Goal: Transaction & Acquisition: Book appointment/travel/reservation

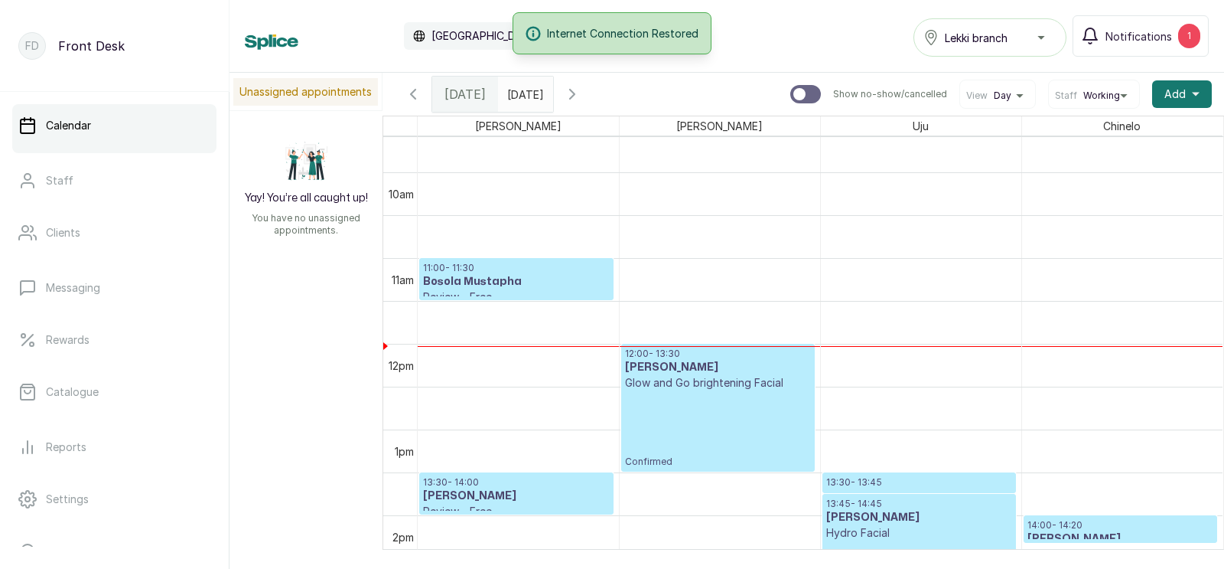
scroll to position [903, 0]
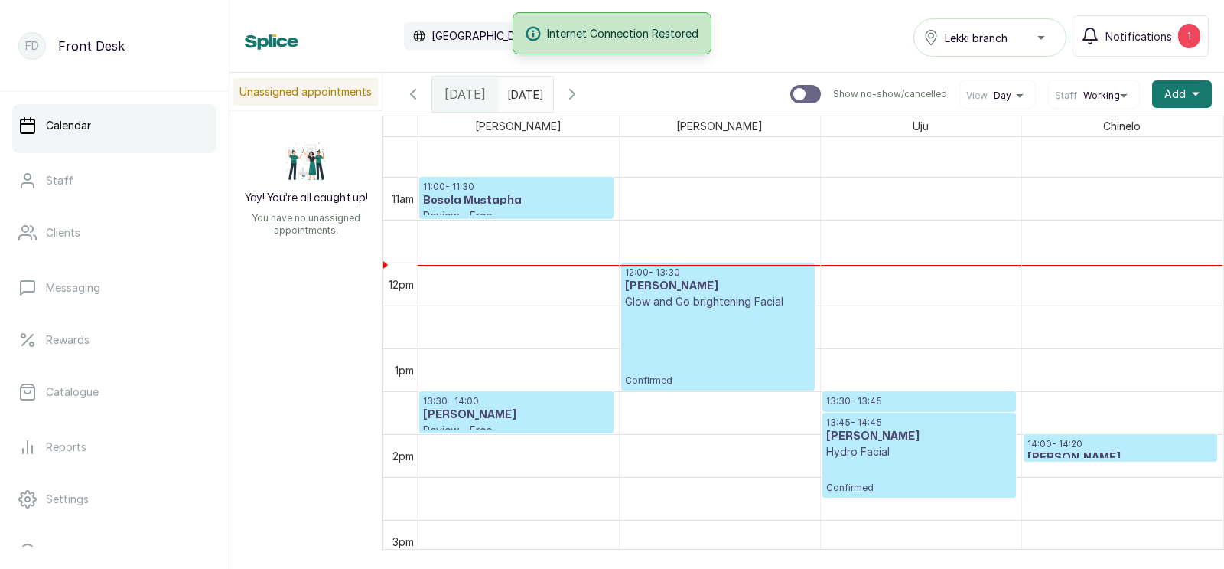
click at [523, 90] on input "text" at bounding box center [511, 90] width 24 height 26
type input "dd/MM/yyyy"
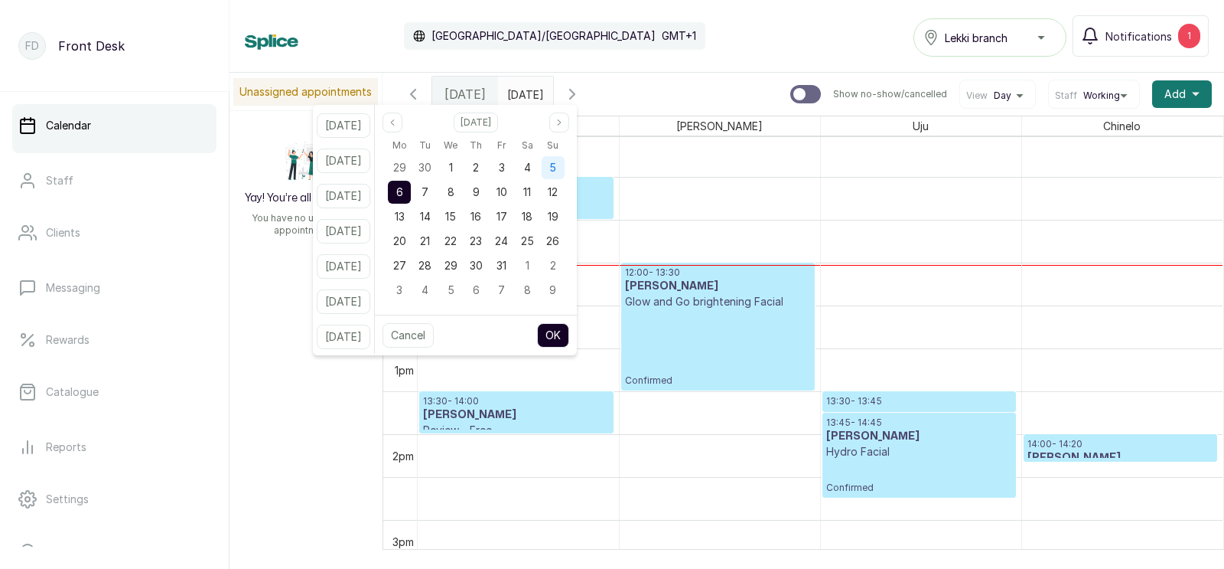
click at [556, 161] on span "5" at bounding box center [552, 167] width 7 height 13
click at [567, 333] on button "OK" at bounding box center [553, 335] width 32 height 24
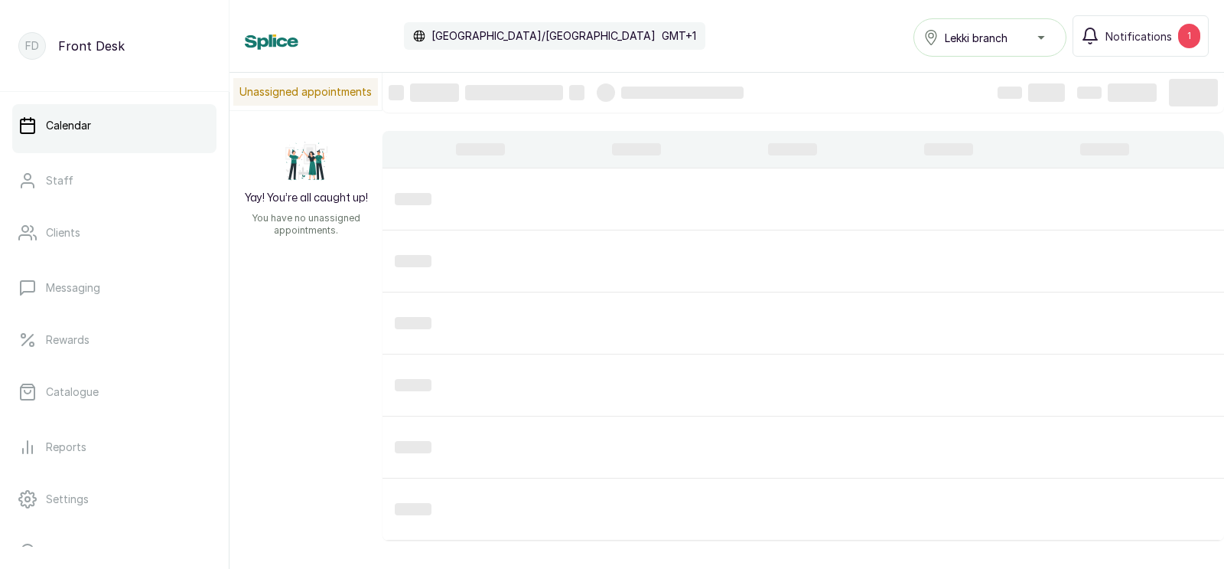
type input "[DATE]"
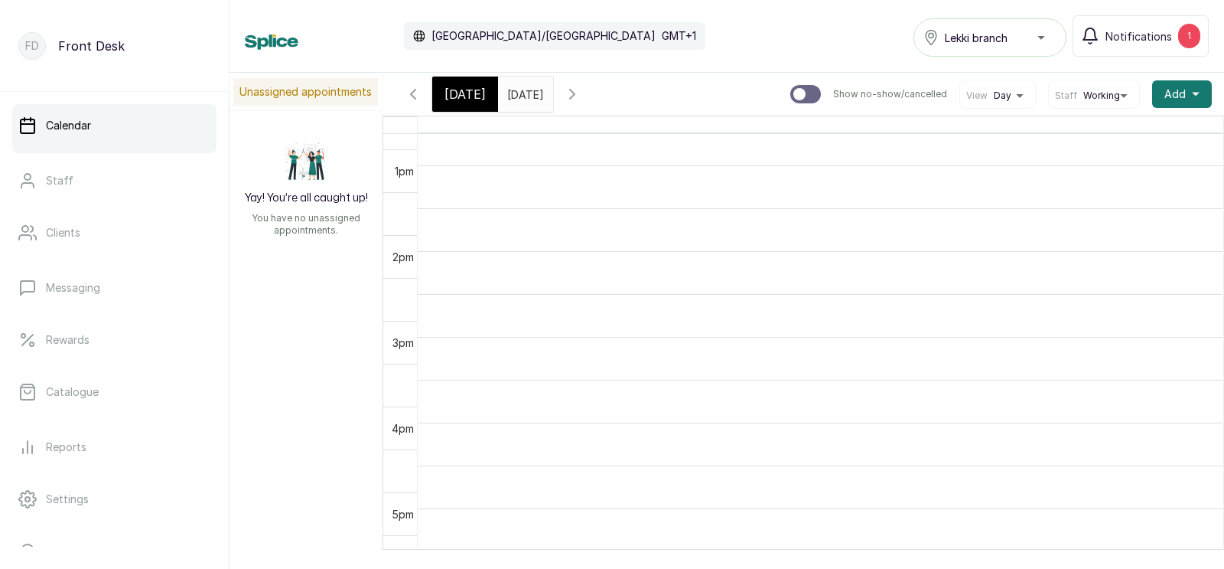
scroll to position [1081, 0]
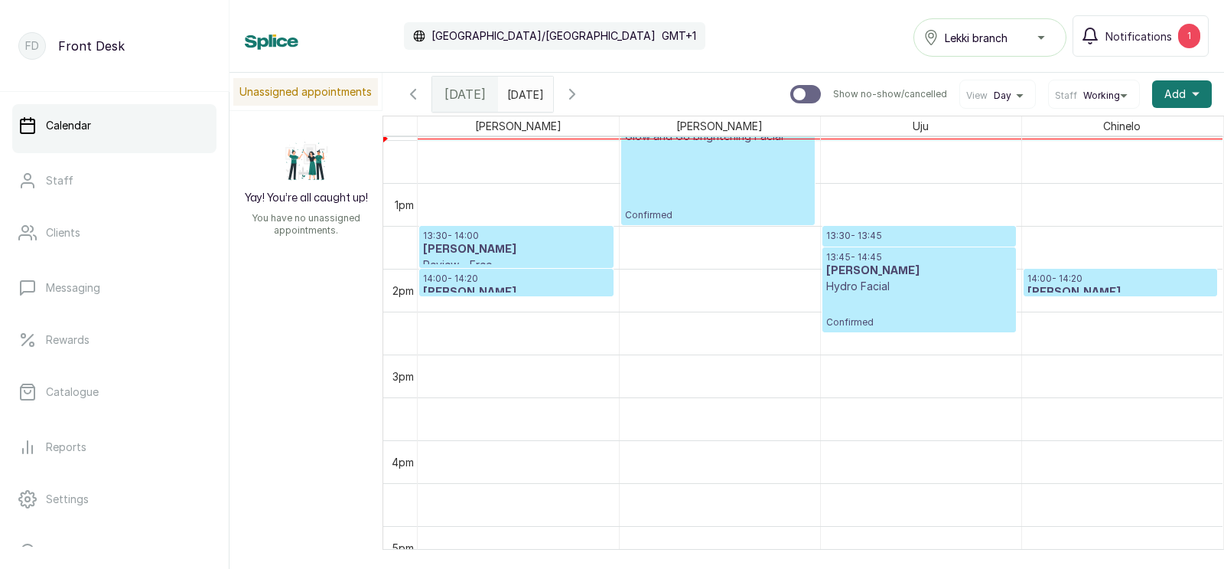
scroll to position [1060, 0]
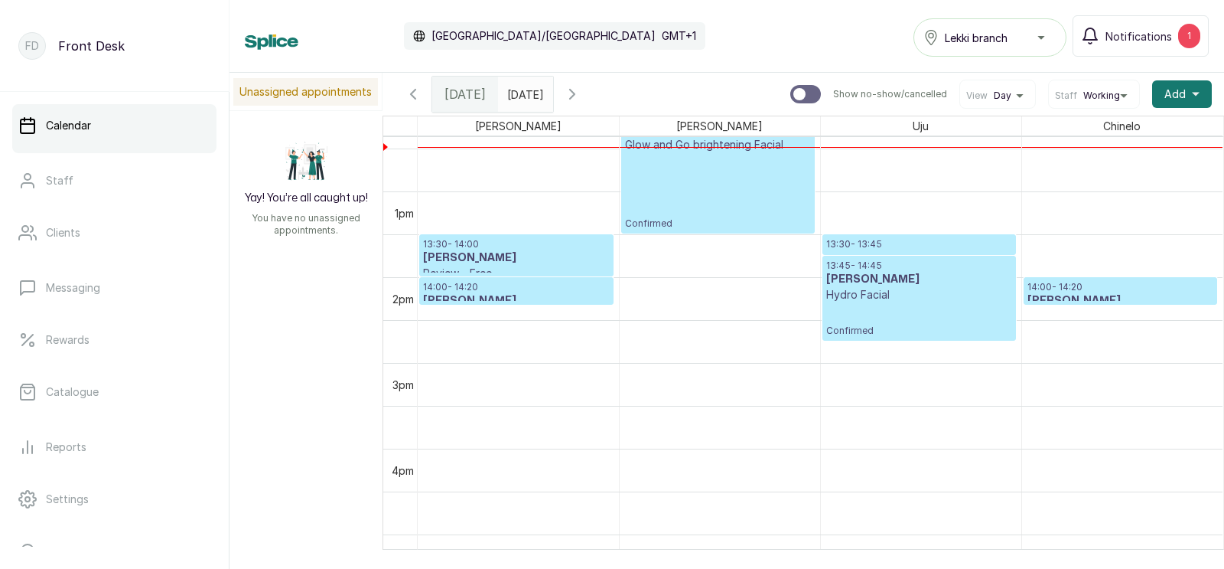
click at [523, 94] on input "text" at bounding box center [511, 90] width 24 height 26
type input "dd/MM/yyyy"
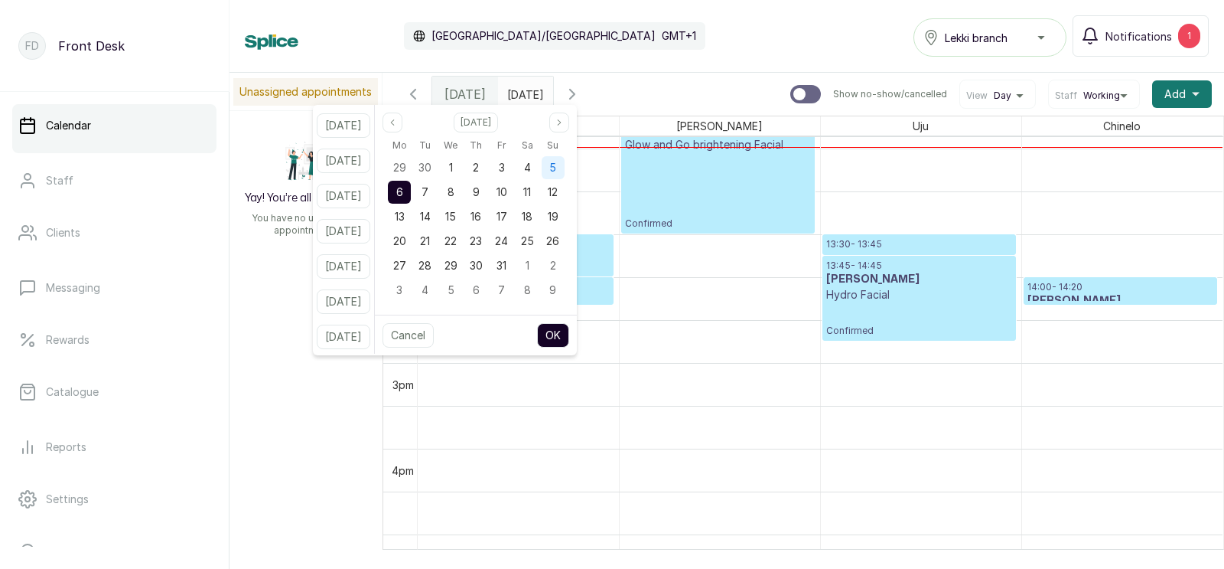
click at [556, 164] on span "5" at bounding box center [552, 167] width 7 height 13
click at [569, 336] on button "OK" at bounding box center [553, 335] width 32 height 24
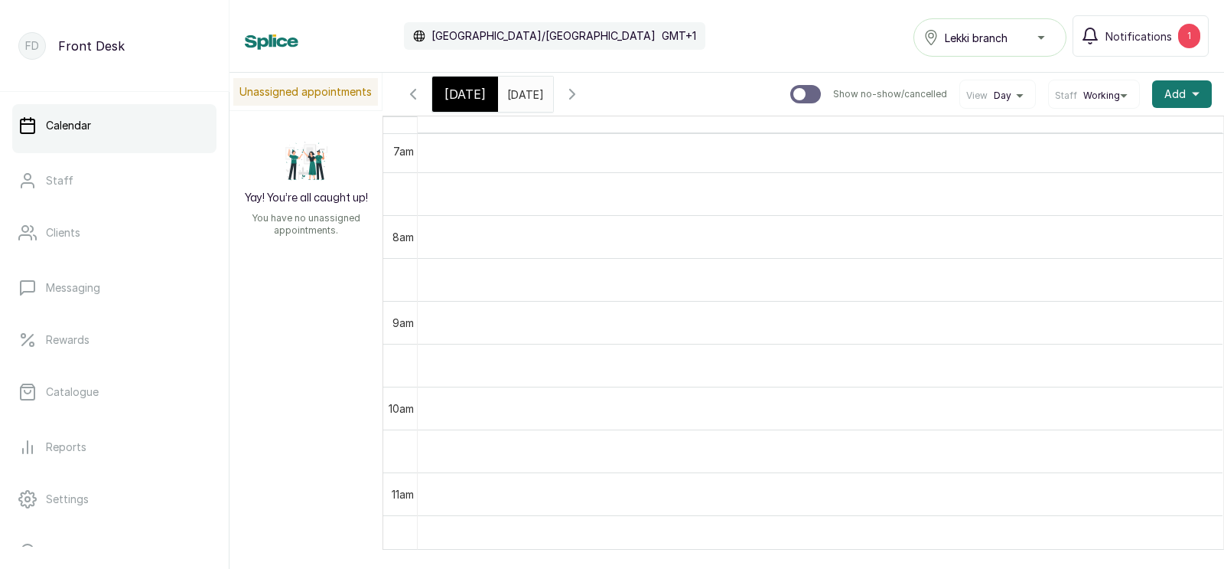
scroll to position [0, 0]
click at [523, 90] on input "[DATE]" at bounding box center [511, 90] width 24 height 26
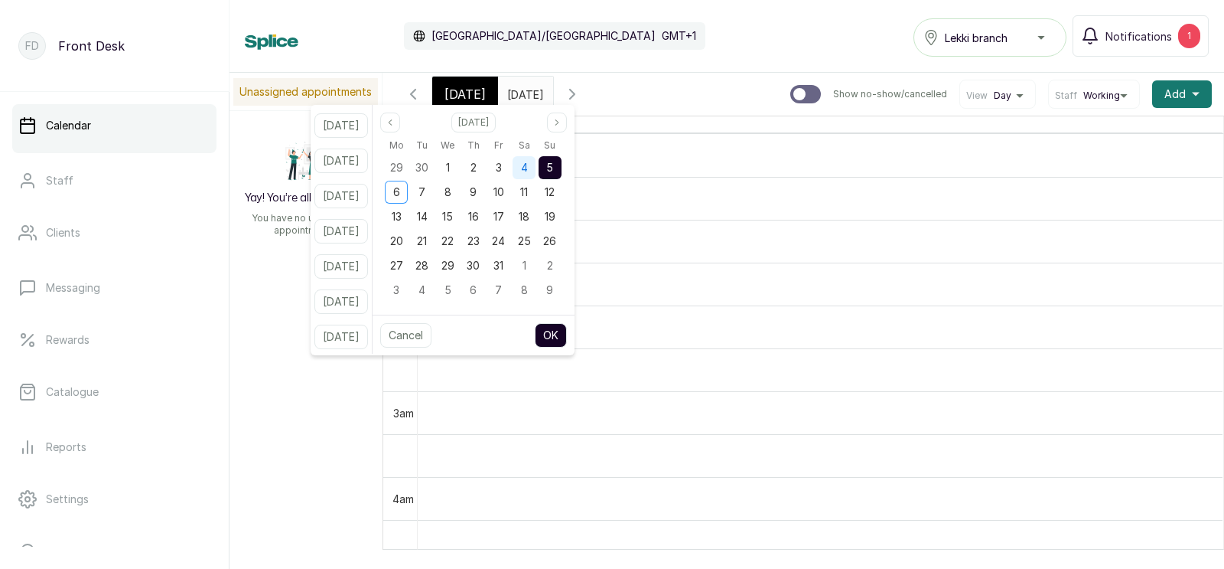
click at [528, 167] on span "4" at bounding box center [524, 167] width 7 height 13
click at [567, 329] on button "OK" at bounding box center [551, 335] width 32 height 24
type input "[DATE]"
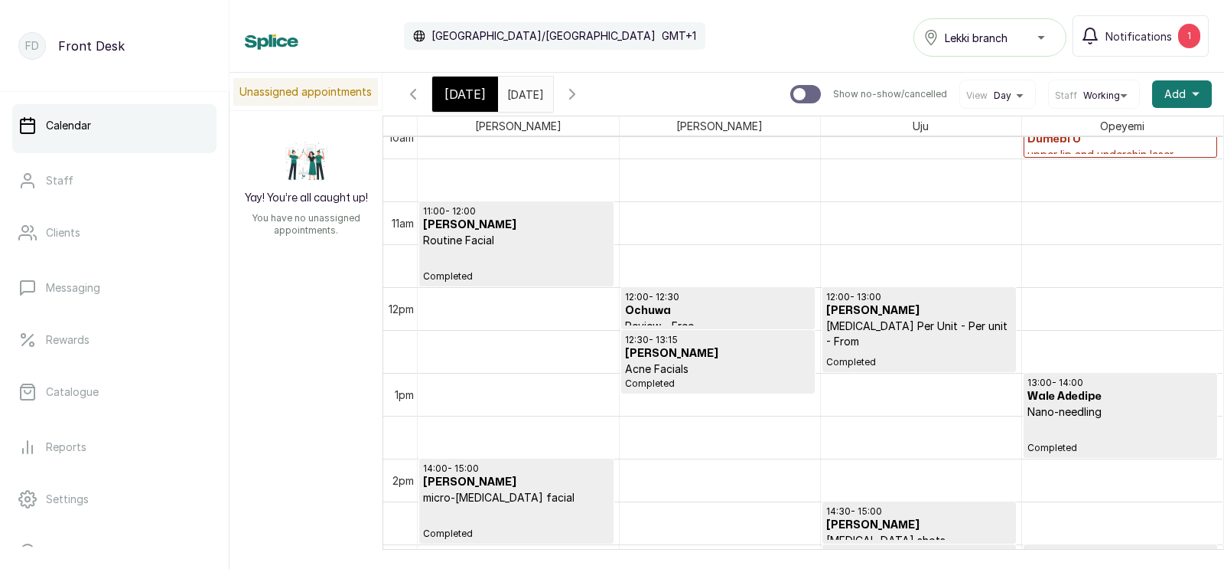
click at [807, 88] on div at bounding box center [805, 94] width 31 height 18
click at [790, 85] on input "Show no-show/cancelled" at bounding box center [790, 84] width 1 height 1
checkbox input "true"
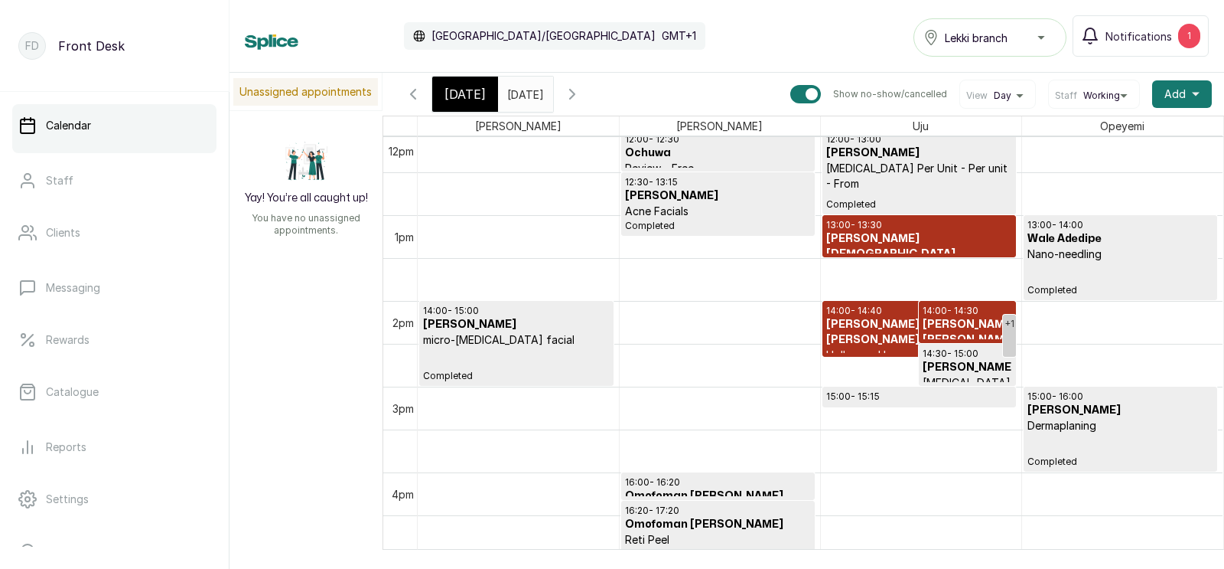
click at [885, 347] on p "Hollywood Laser" at bounding box center [919, 354] width 186 height 15
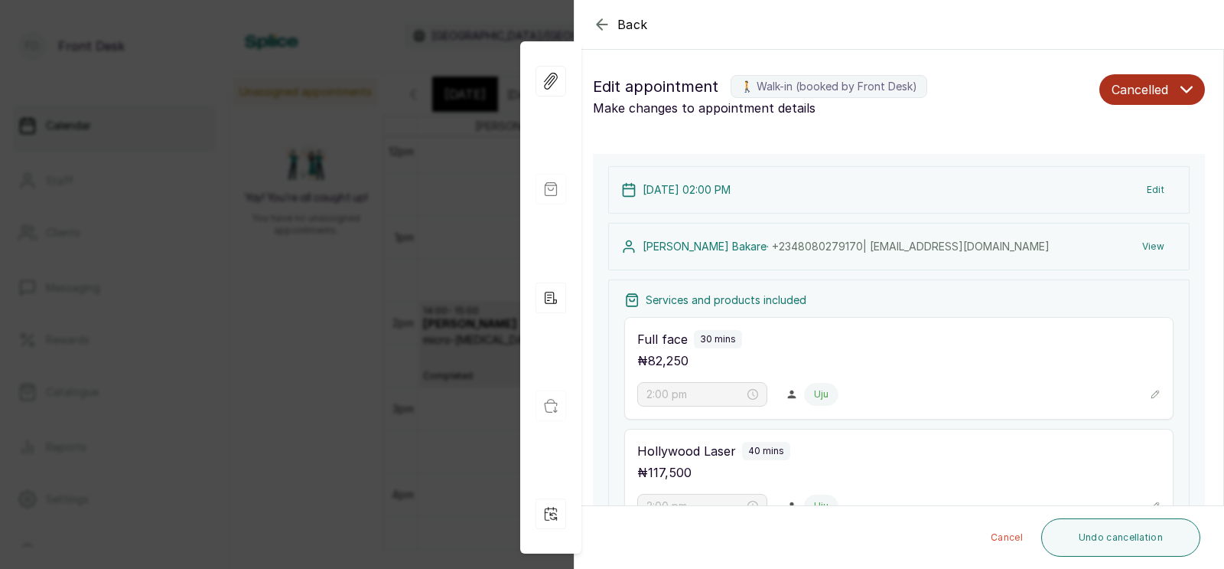
click at [489, 351] on div "Back Appointment Details Edit appointment 🚶 Walk-in (booked by Front Desk) Make…" at bounding box center [612, 284] width 1224 height 569
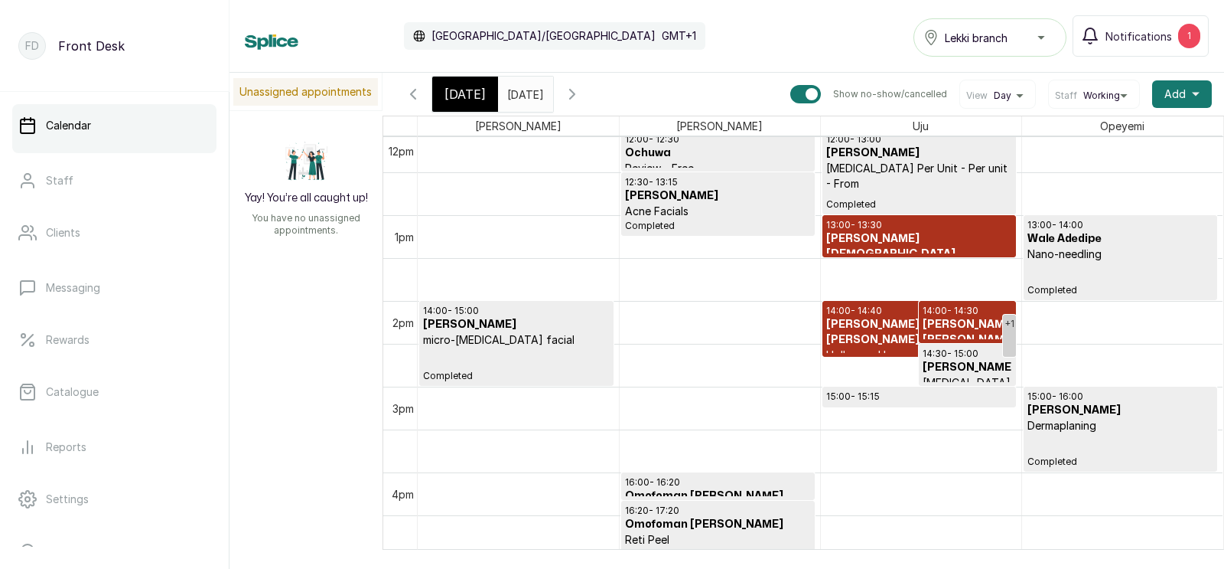
click at [456, 88] on span "[DATE]" at bounding box center [465, 94] width 41 height 18
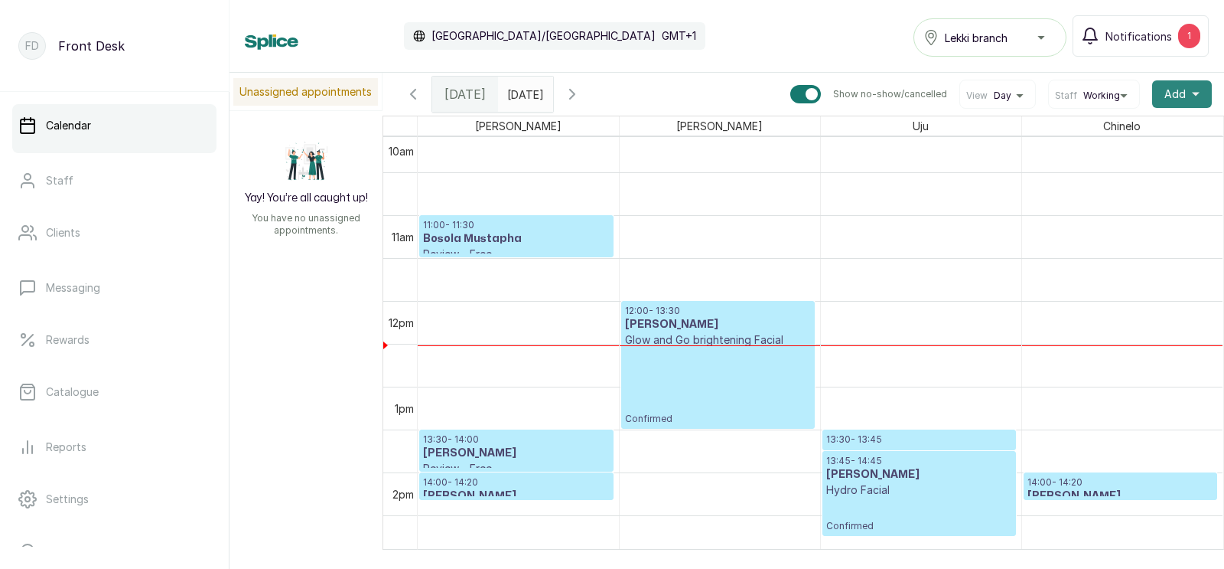
click at [1178, 90] on span "Add" at bounding box center [1175, 93] width 21 height 15
click at [1092, 133] on span "Add Appointment" at bounding box center [1126, 135] width 147 height 18
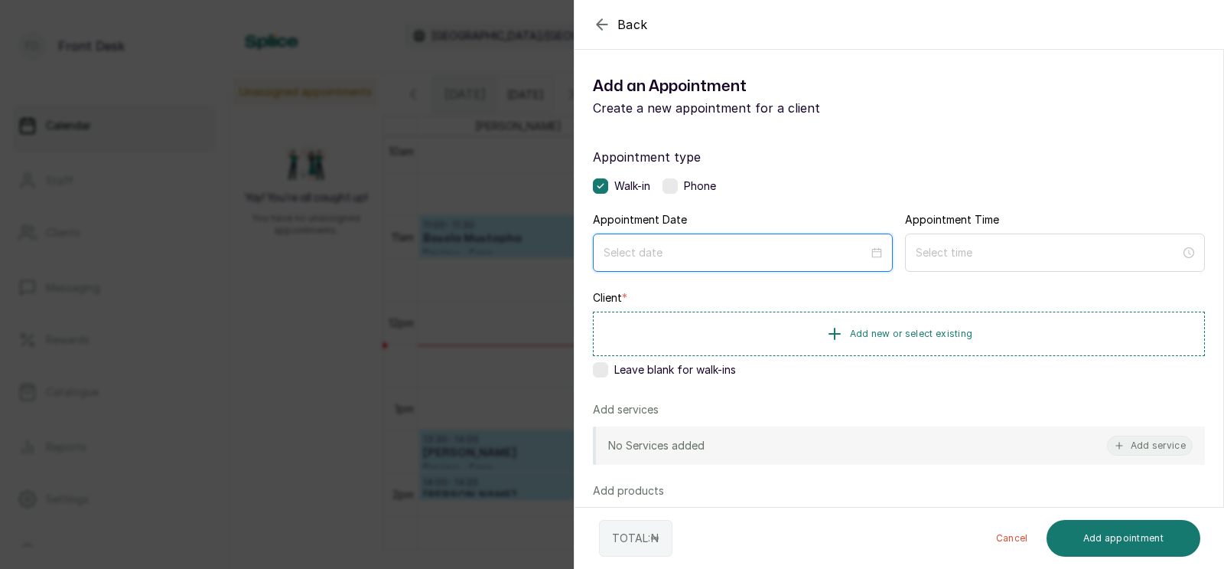
click at [749, 250] on input at bounding box center [736, 252] width 265 height 17
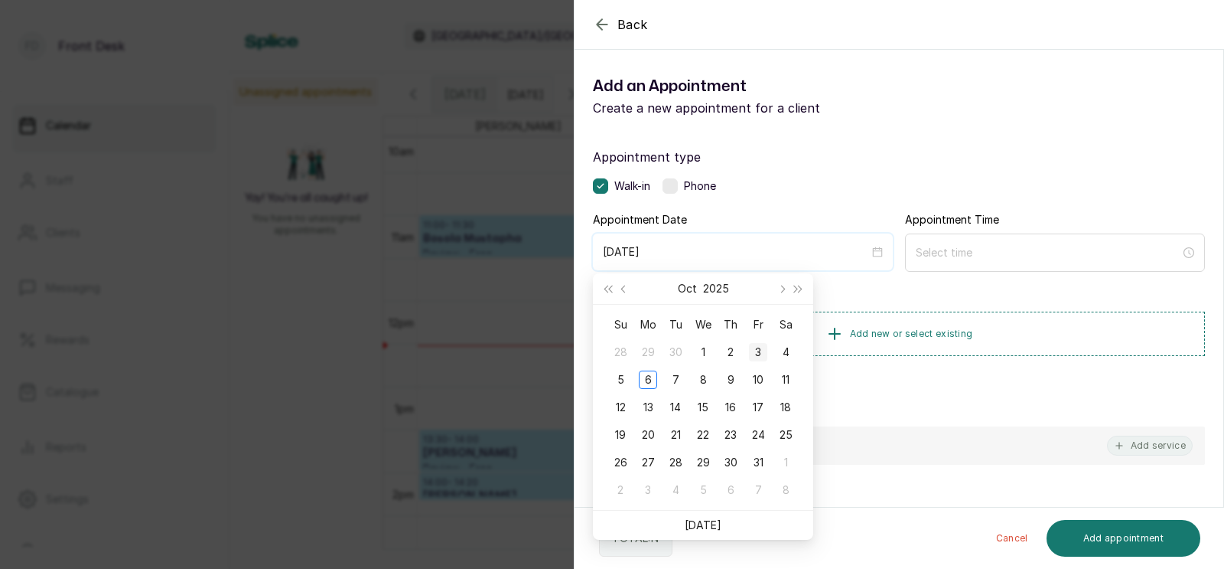
type input "[DATE]"
click at [786, 380] on div "11" at bounding box center [786, 379] width 18 height 18
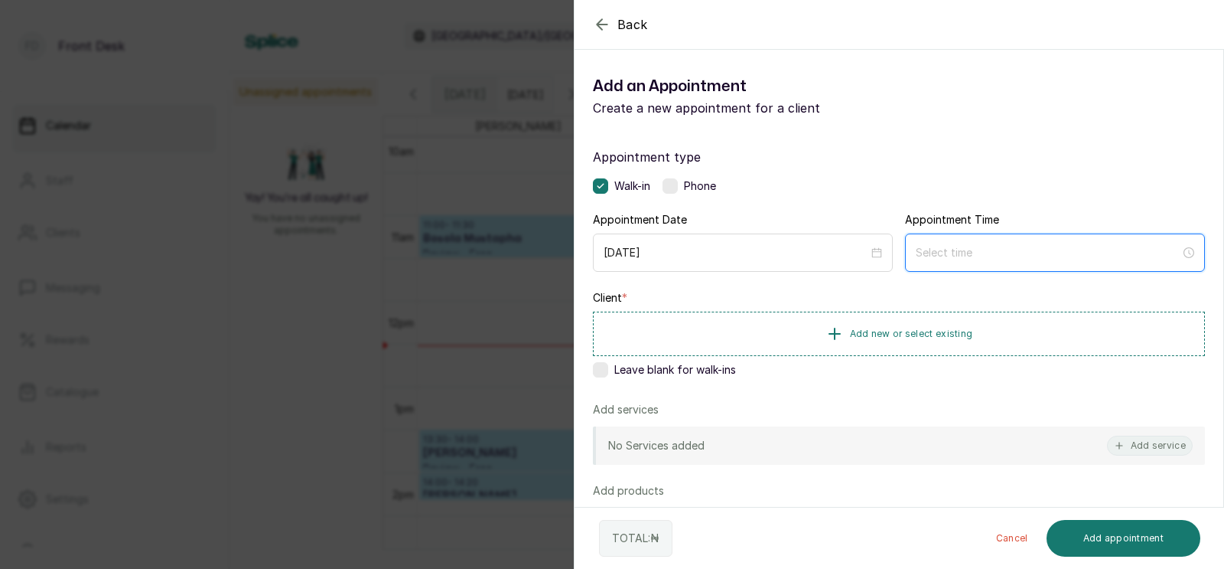
click at [947, 253] on input at bounding box center [1048, 252] width 265 height 17
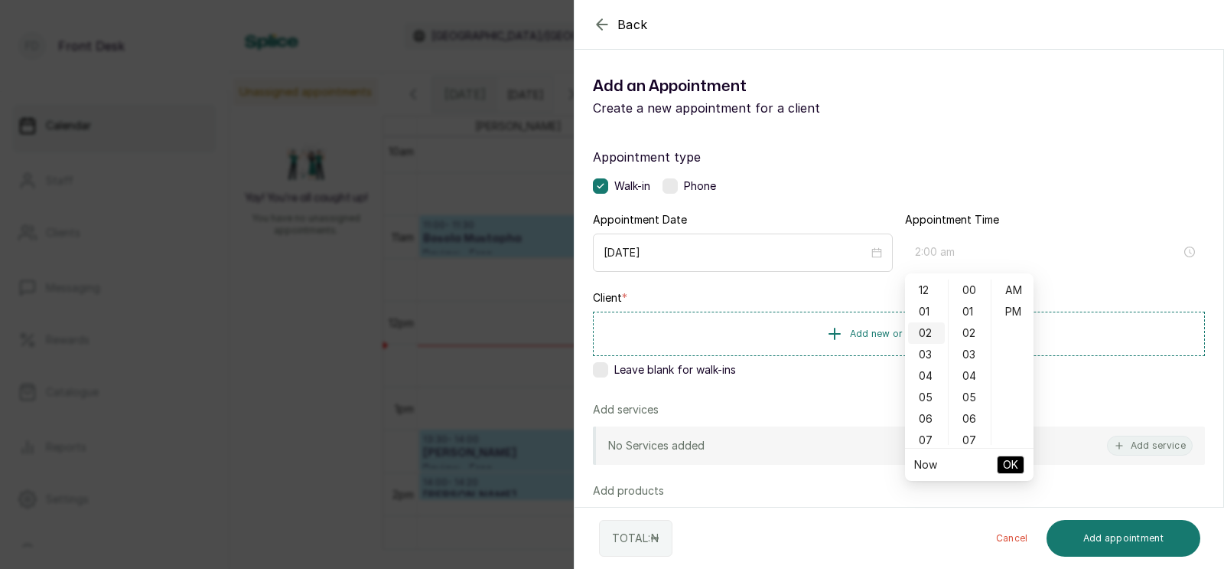
click at [921, 328] on div "02" at bounding box center [926, 332] width 37 height 21
type input "2:00 pm"
click at [1010, 305] on div "PM" at bounding box center [1013, 311] width 37 height 21
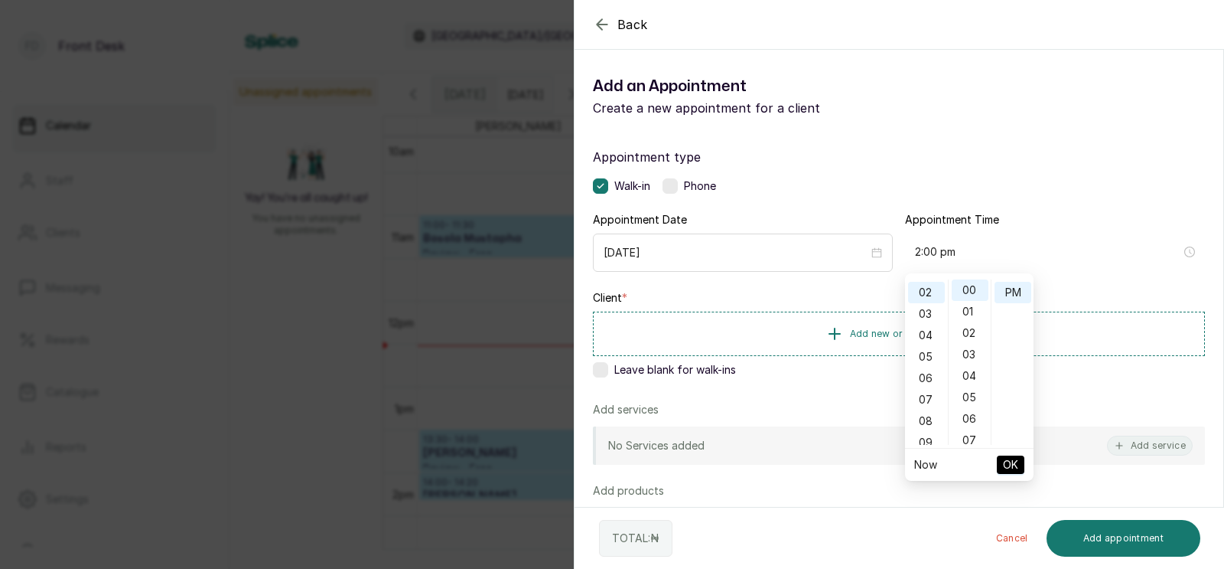
click at [1015, 457] on span "OK" at bounding box center [1010, 464] width 15 height 29
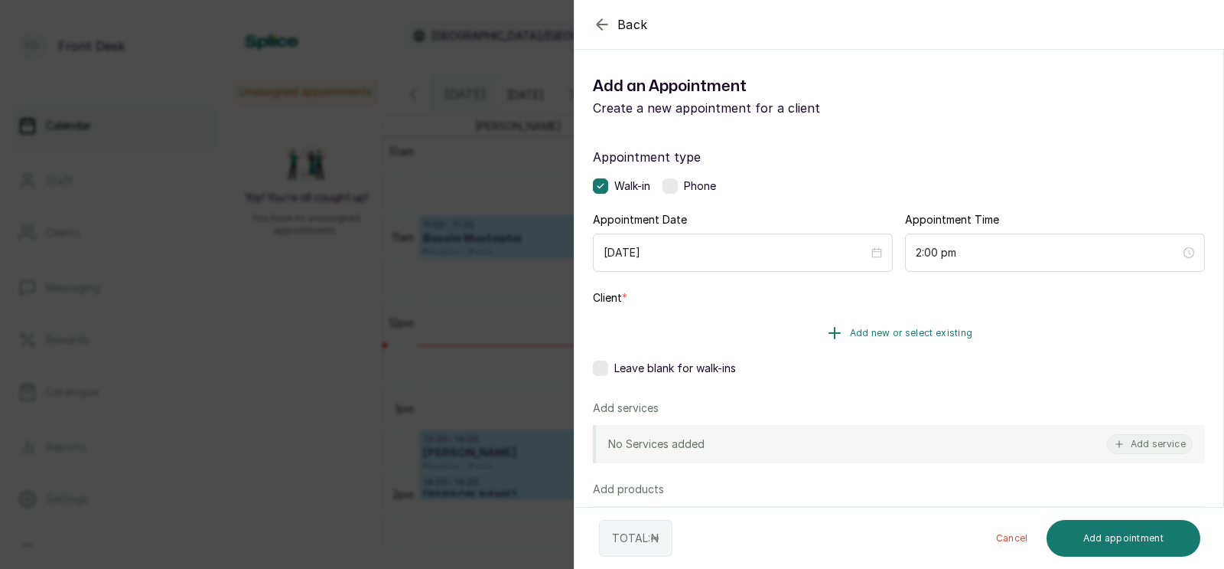
click at [895, 331] on span "Add new or select existing" at bounding box center [911, 333] width 123 height 12
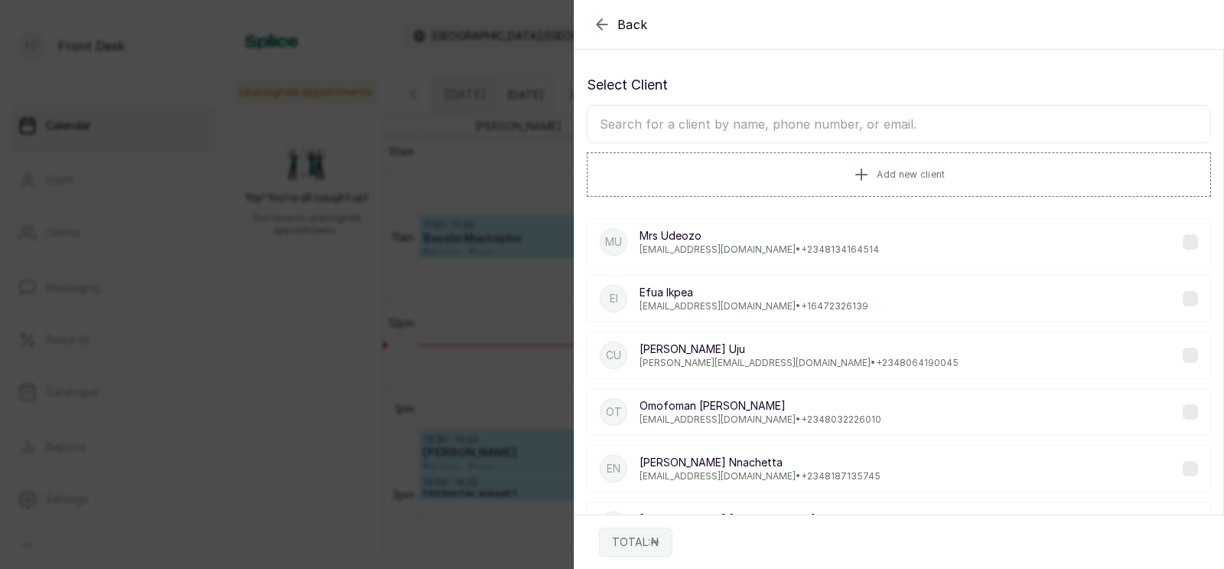
click at [797, 122] on input "text" at bounding box center [899, 124] width 624 height 38
type input "bara"
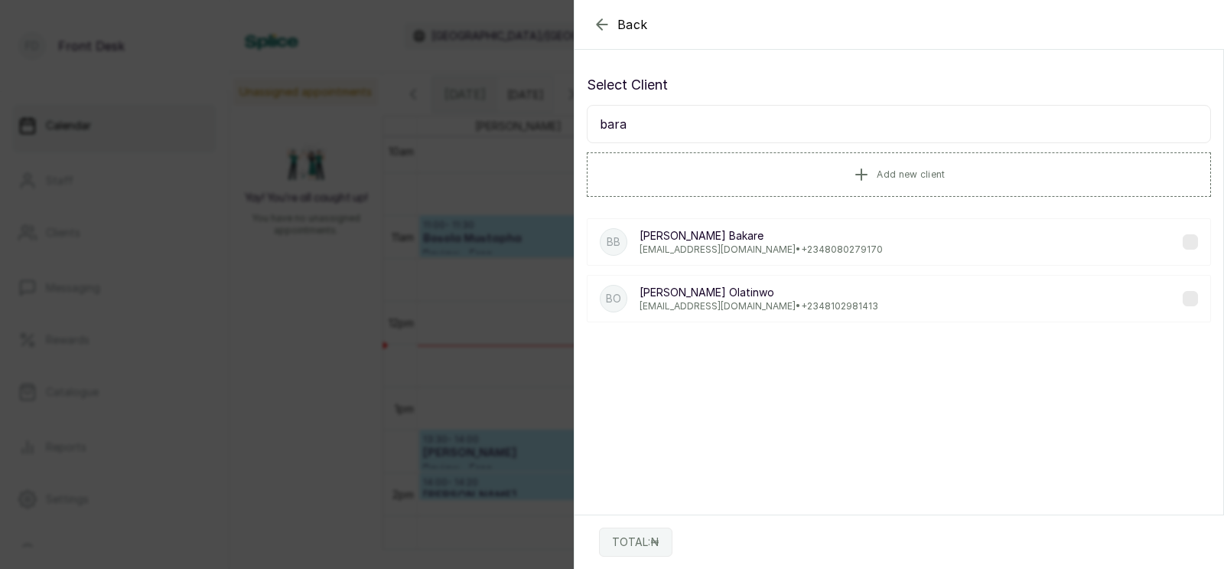
click at [746, 249] on p "[EMAIL_ADDRESS][DOMAIN_NAME] • [PHONE_NUMBER]" at bounding box center [761, 249] width 243 height 12
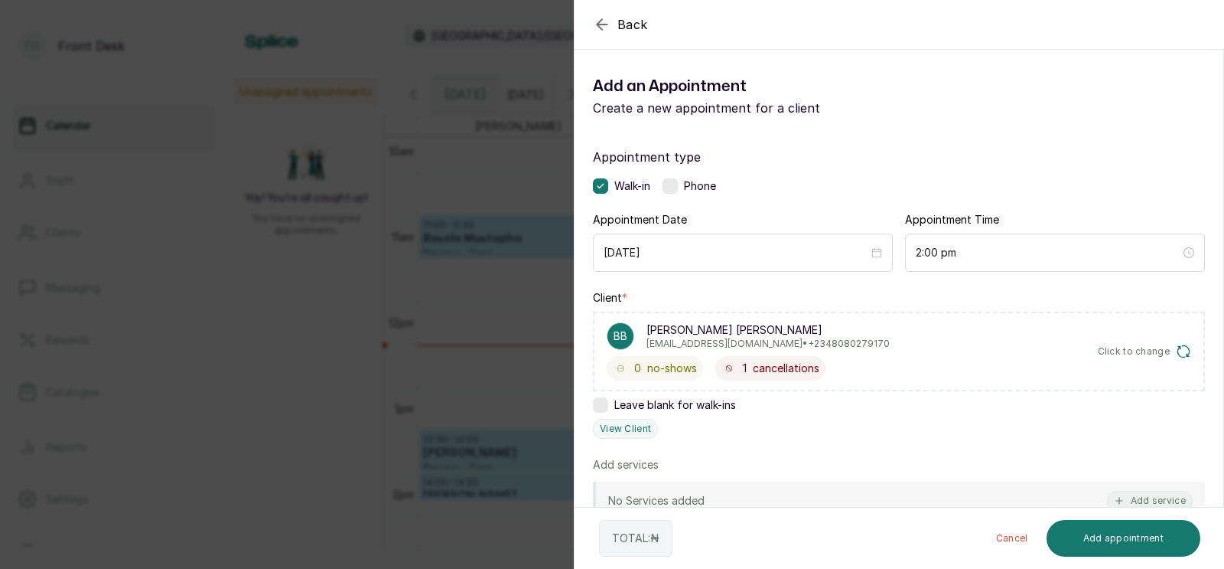
scroll to position [296, 0]
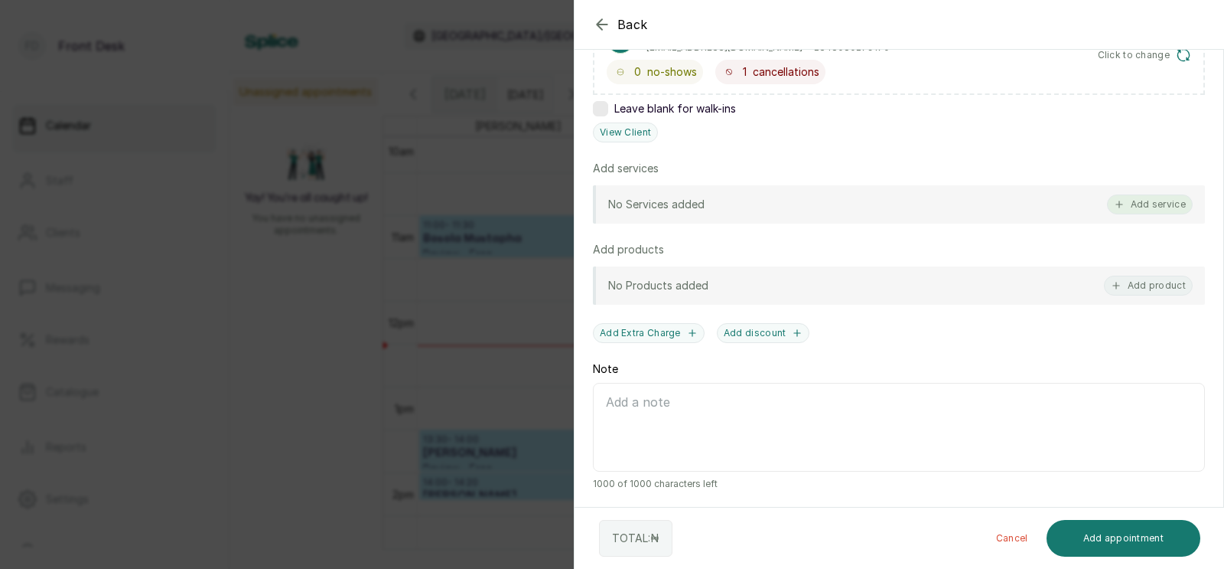
click at [1146, 196] on button "Add service" at bounding box center [1150, 204] width 86 height 20
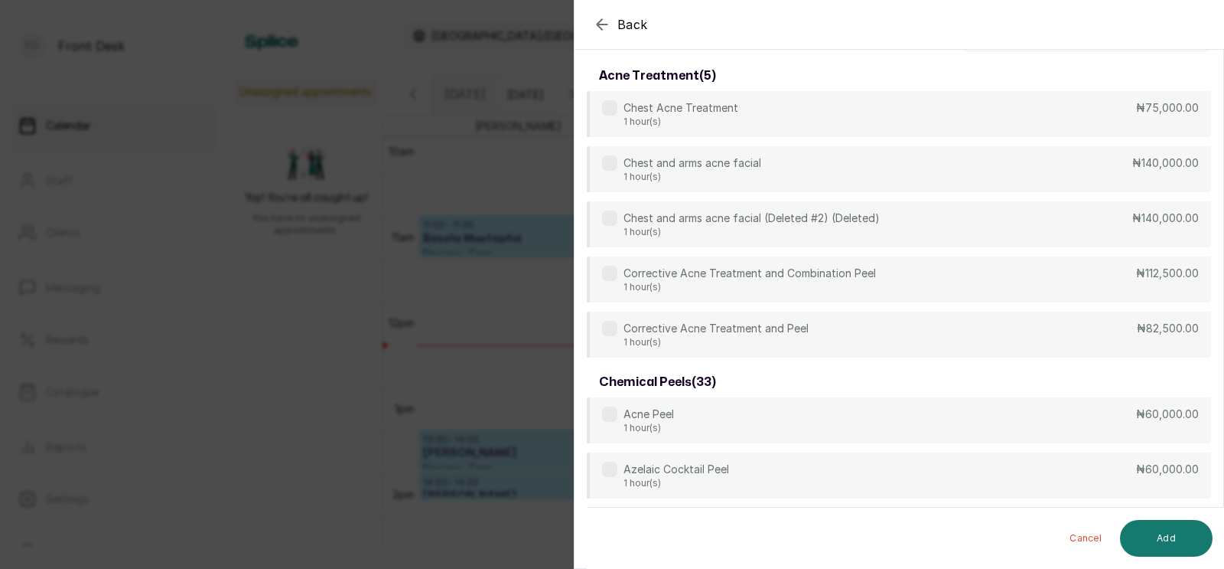
scroll to position [0, 0]
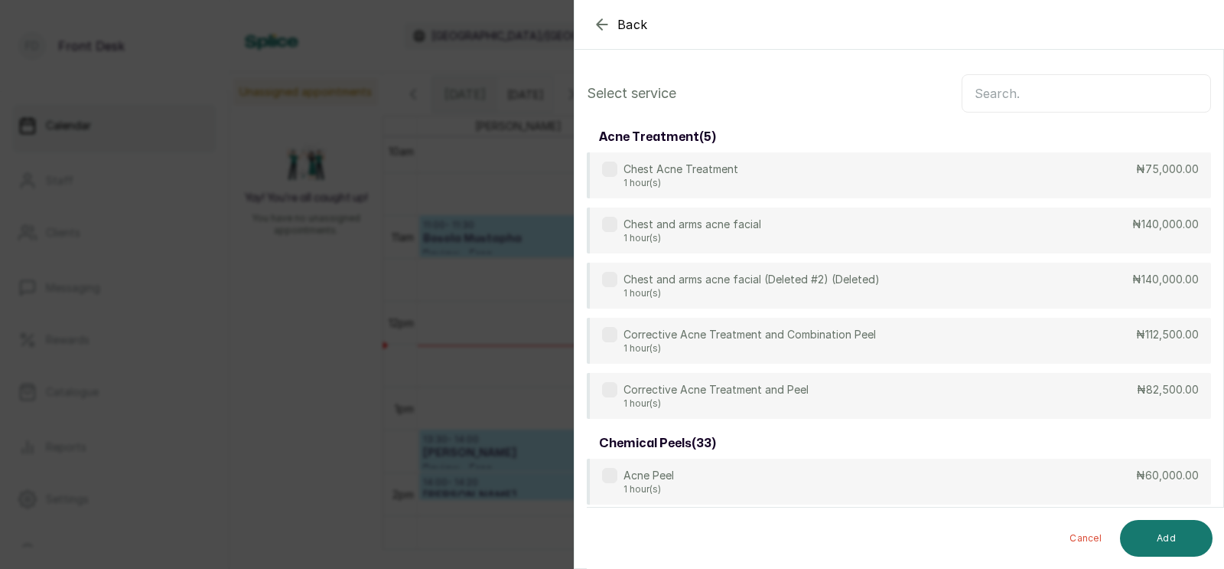
click at [1029, 103] on input "text" at bounding box center [1086, 93] width 249 height 38
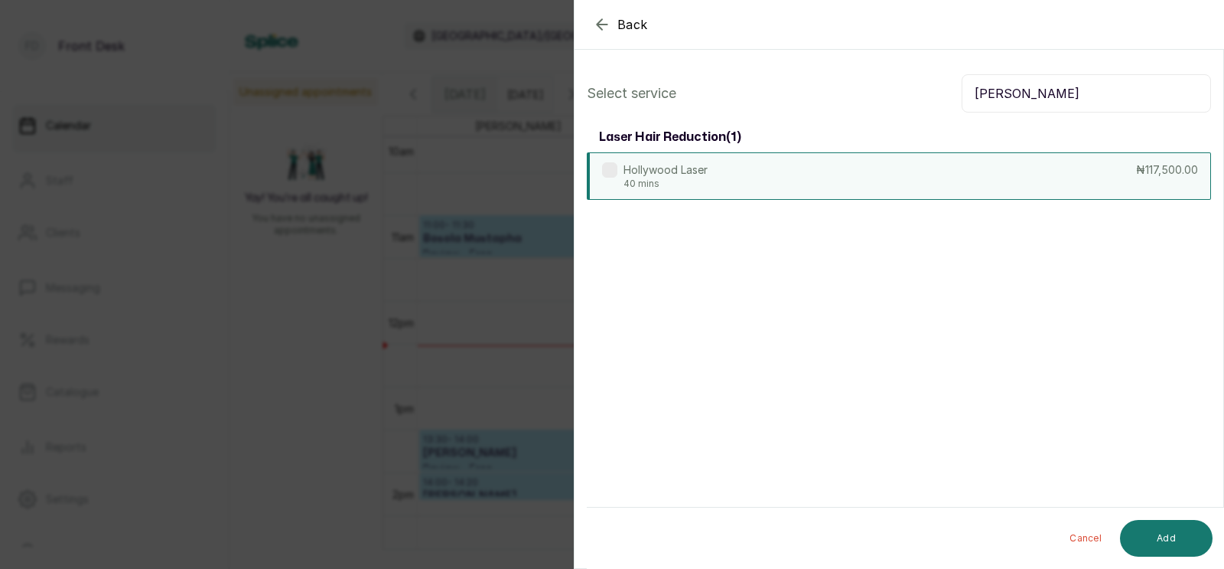
click at [914, 171] on div "Hollywood Laser 40 mins ₦117,500.00" at bounding box center [899, 175] width 624 height 47
click at [1015, 95] on input "[PERSON_NAME]" at bounding box center [1086, 93] width 249 height 38
type input "h"
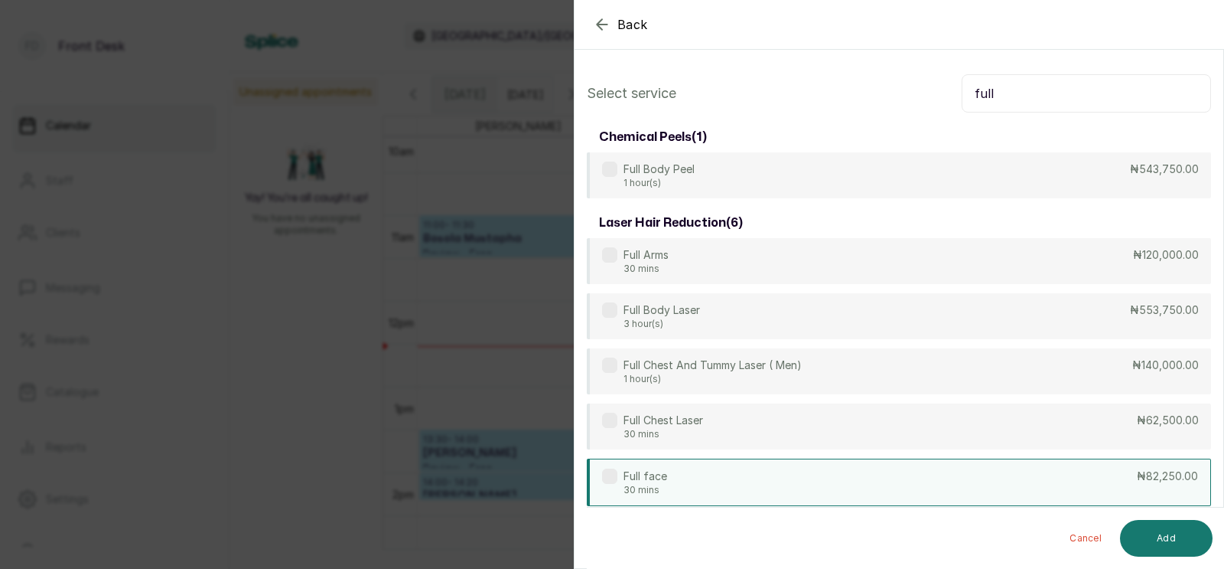
click at [675, 478] on div "Full face 30 mins ₦82,250.00" at bounding box center [899, 481] width 624 height 47
click at [1016, 102] on input "full" at bounding box center [1086, 93] width 249 height 38
type input "f"
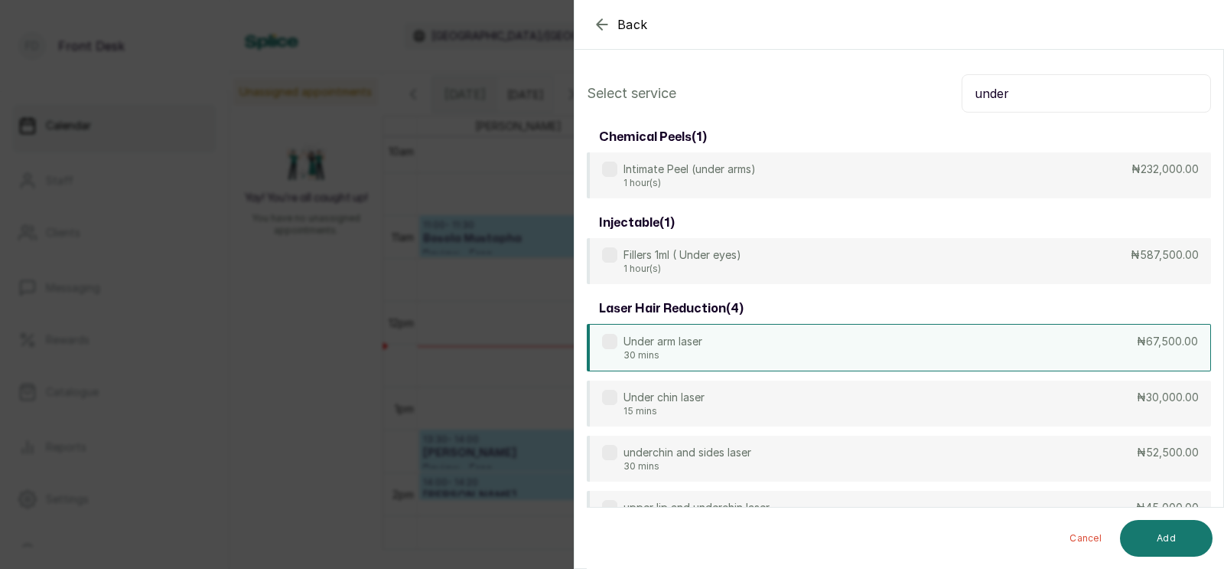
type input "under"
click at [724, 347] on div "Under arm laser 30 mins ₦67,500.00" at bounding box center [899, 347] width 624 height 47
click at [1165, 542] on button "Add" at bounding box center [1166, 538] width 93 height 37
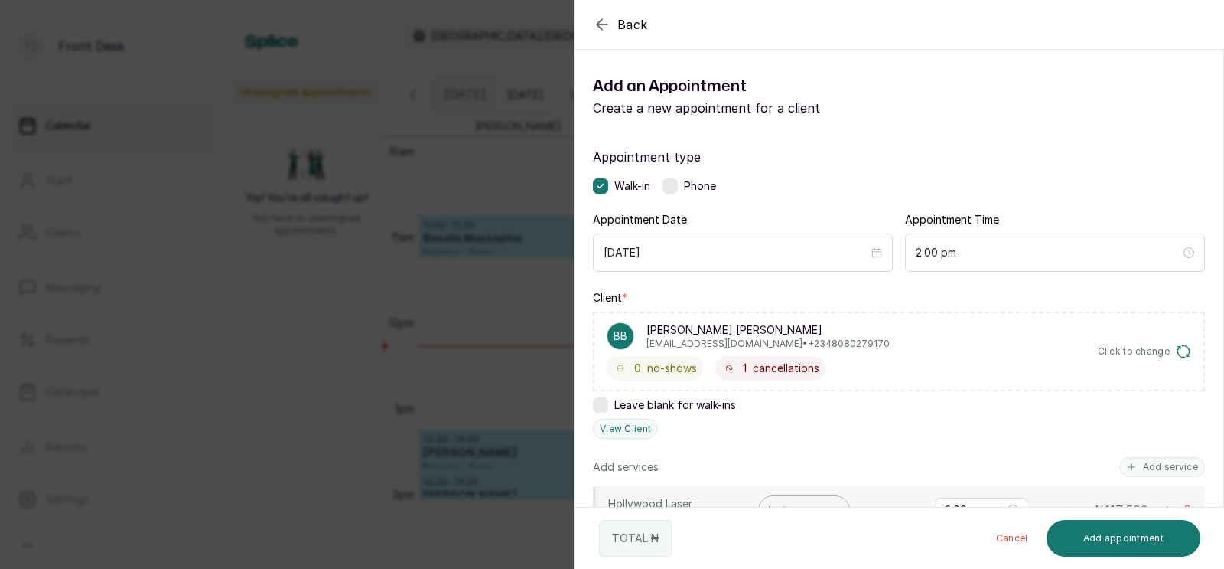
scroll to position [285, 0]
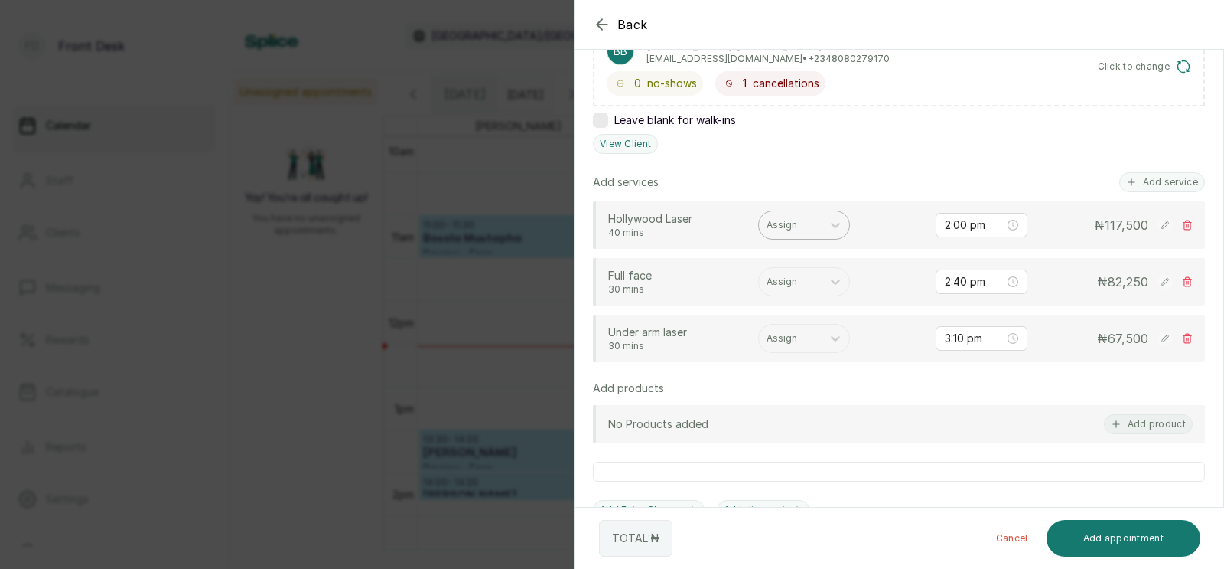
click at [792, 220] on div at bounding box center [790, 225] width 47 height 14
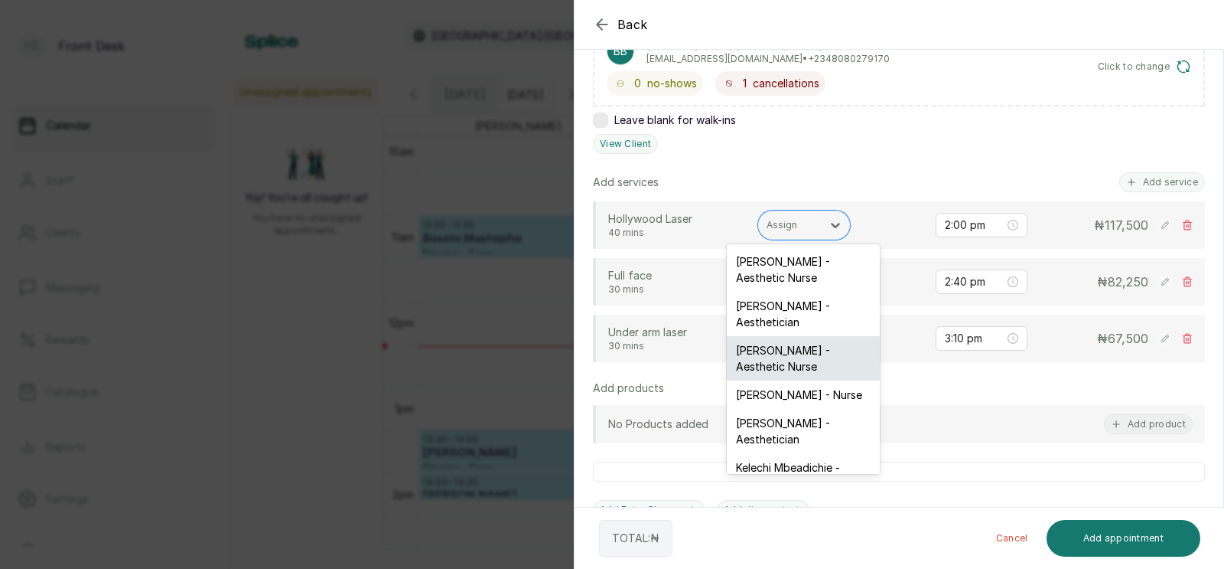
click at [771, 354] on div "[PERSON_NAME] - Aesthetic Nurse" at bounding box center [803, 358] width 153 height 44
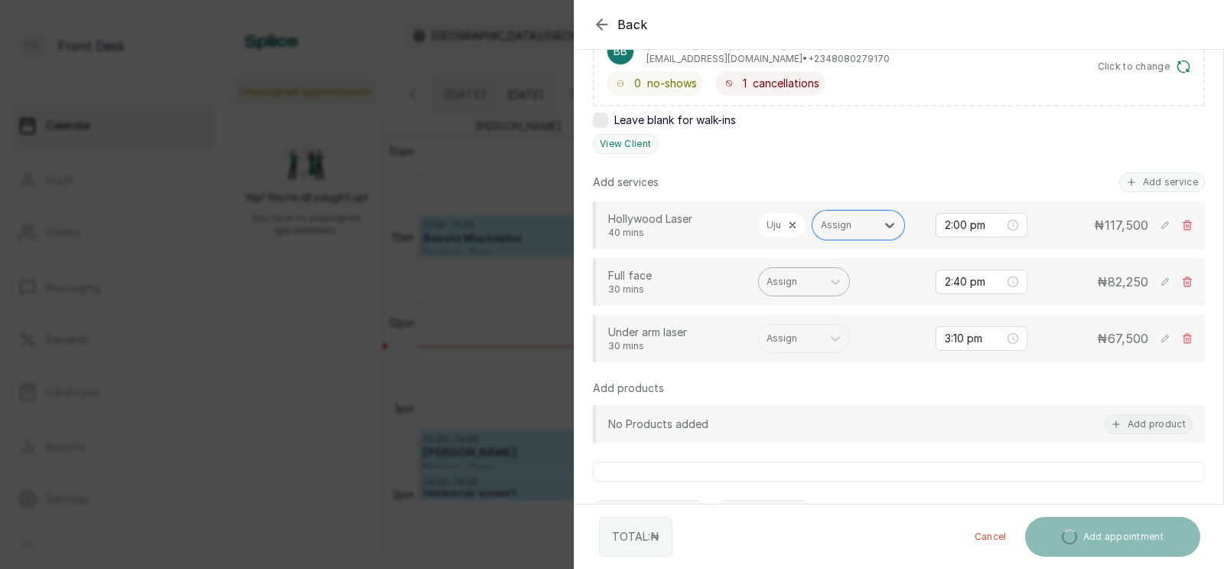
click at [798, 282] on div at bounding box center [790, 282] width 47 height 14
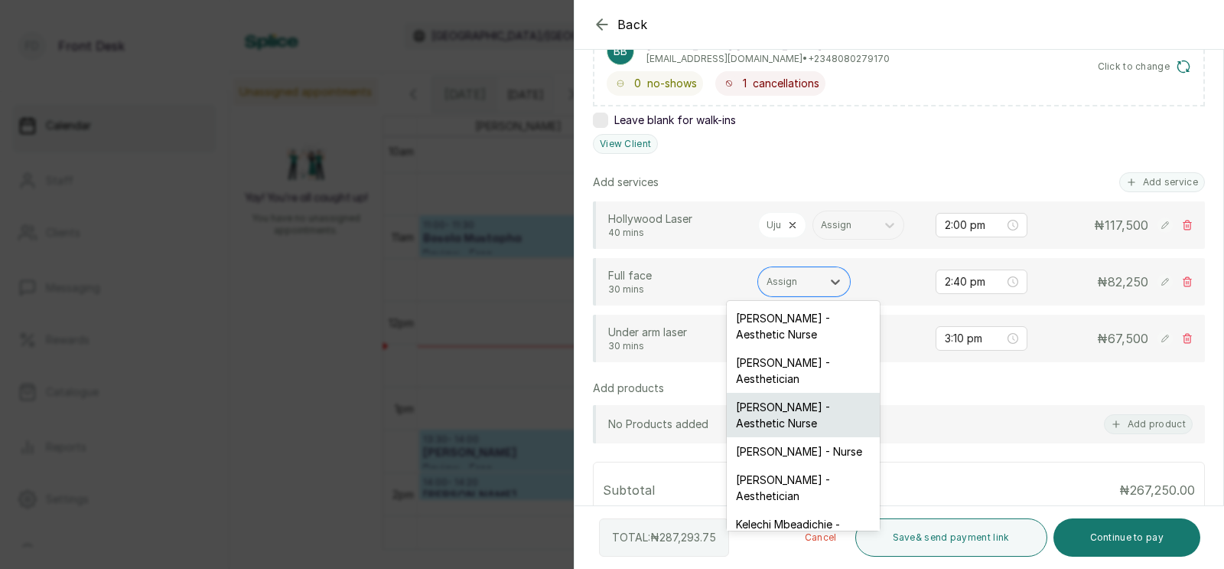
click at [779, 409] on div "[PERSON_NAME] - Aesthetic Nurse" at bounding box center [803, 415] width 153 height 44
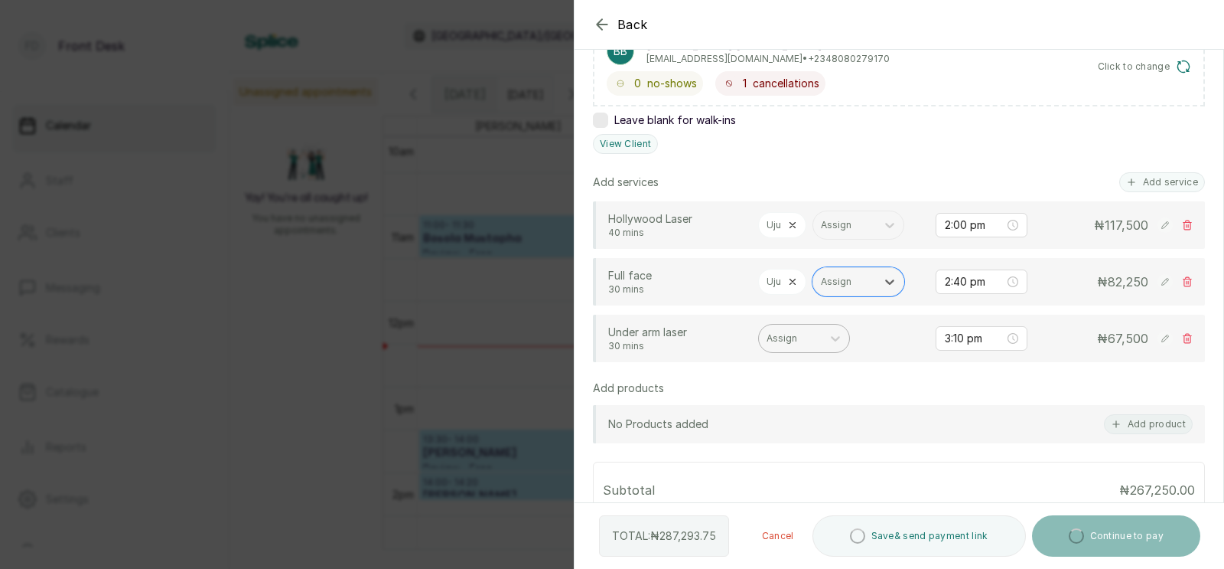
click at [791, 339] on div at bounding box center [790, 338] width 47 height 14
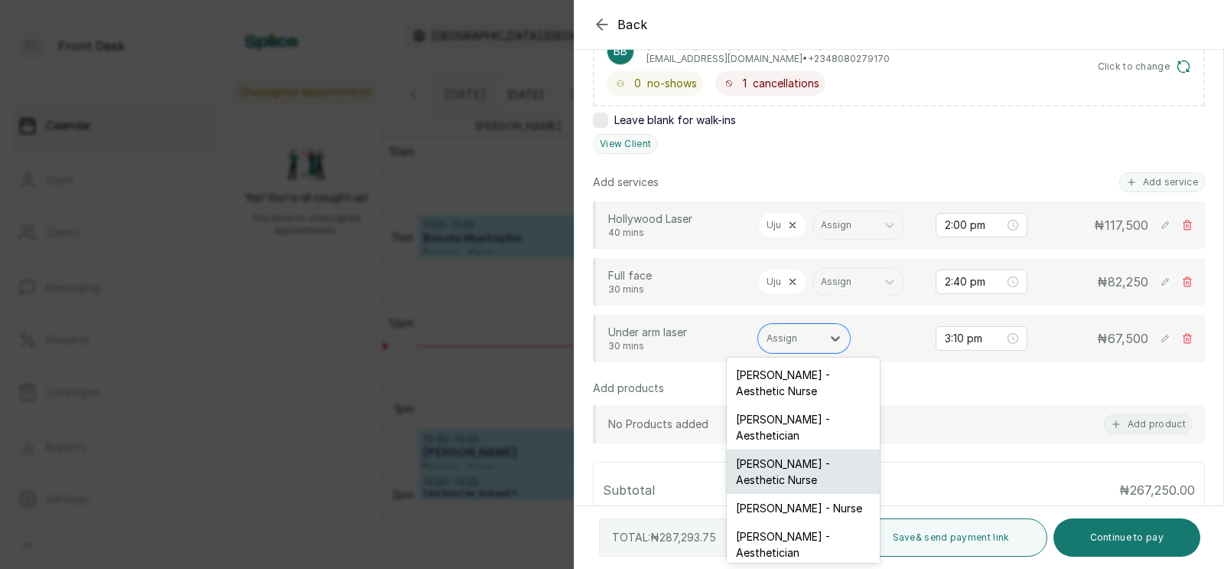
click at [786, 461] on div "[PERSON_NAME] - Aesthetic Nurse" at bounding box center [803, 471] width 153 height 44
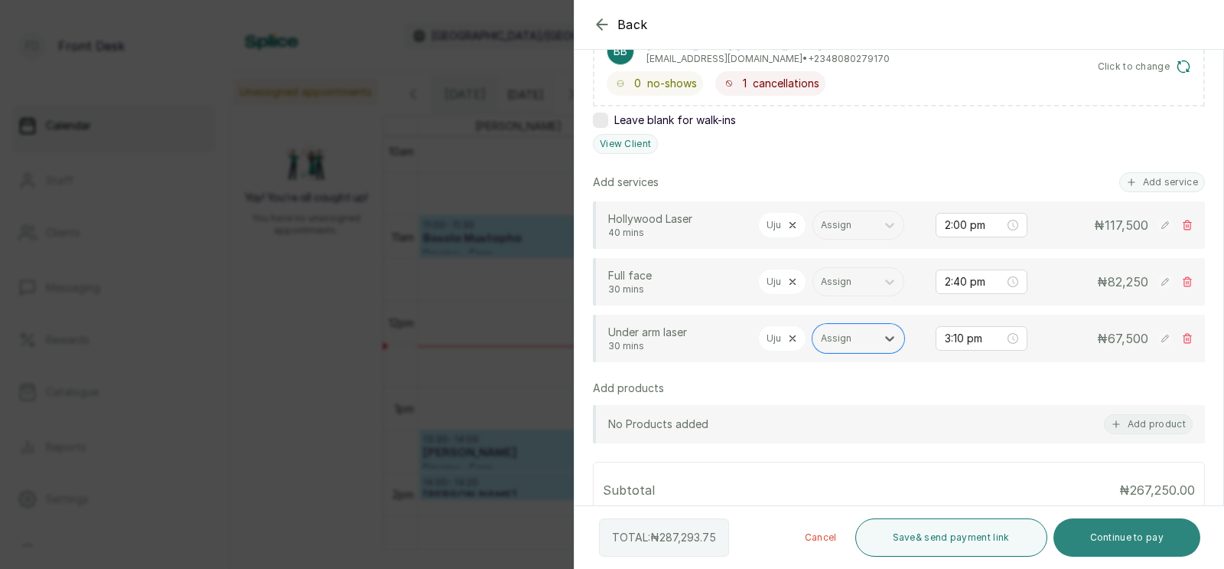
click at [1100, 531] on button "Continue to pay" at bounding box center [1128, 537] width 148 height 38
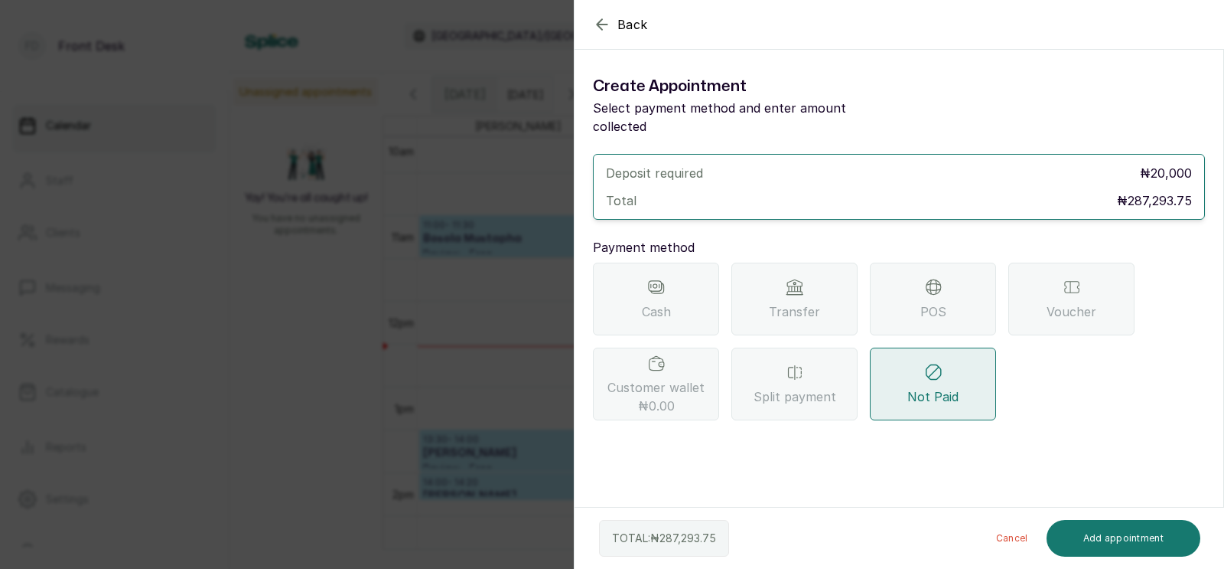
scroll to position [0, 0]
click at [795, 302] on span "Transfer" at bounding box center [794, 311] width 51 height 18
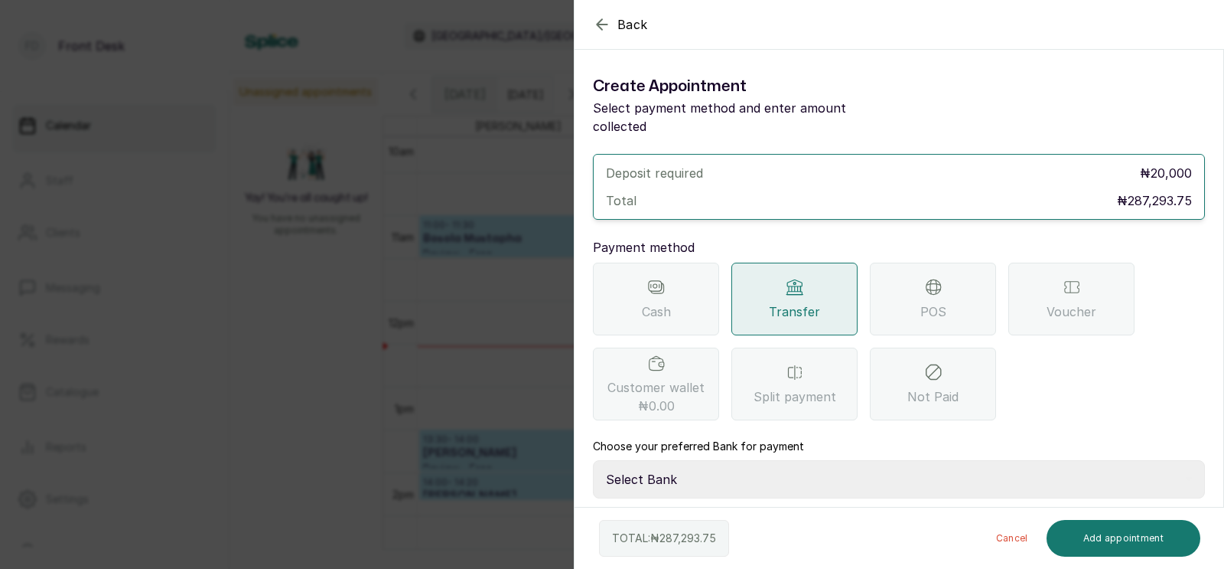
click at [789, 278] on icon at bounding box center [795, 287] width 18 height 18
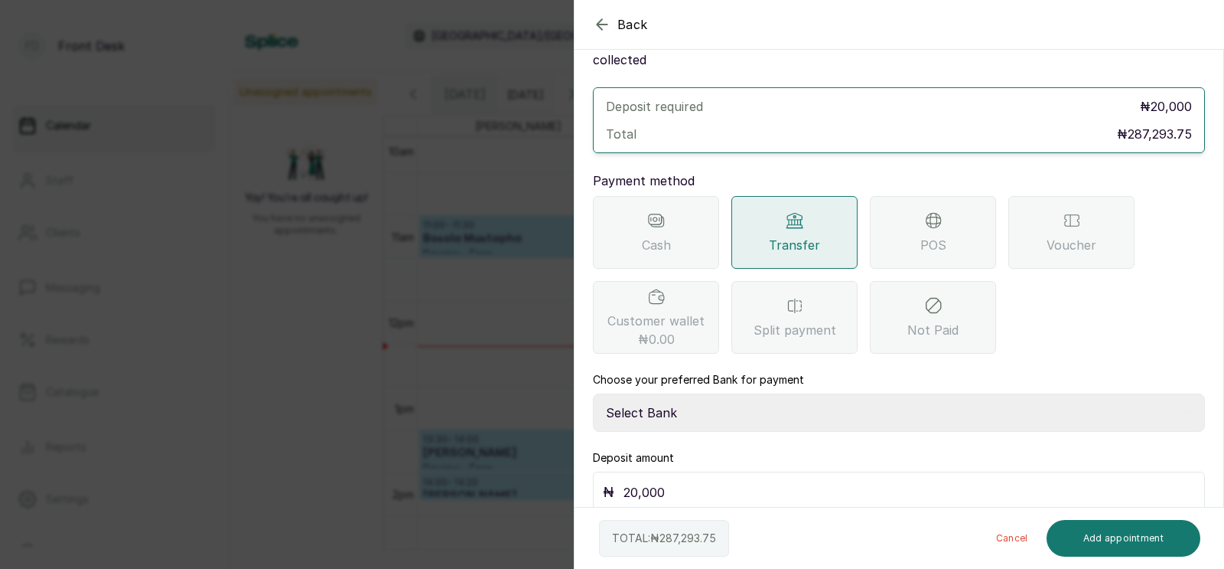
click at [692, 396] on select "Select Bank [PERSON_NAME] Fairmoney Microfinance Bank SKN ANALYTICS MED AESTH. …" at bounding box center [899, 412] width 612 height 38
select select "43272bc0-21c6-4b19-b9fb-c2093b8603c2"
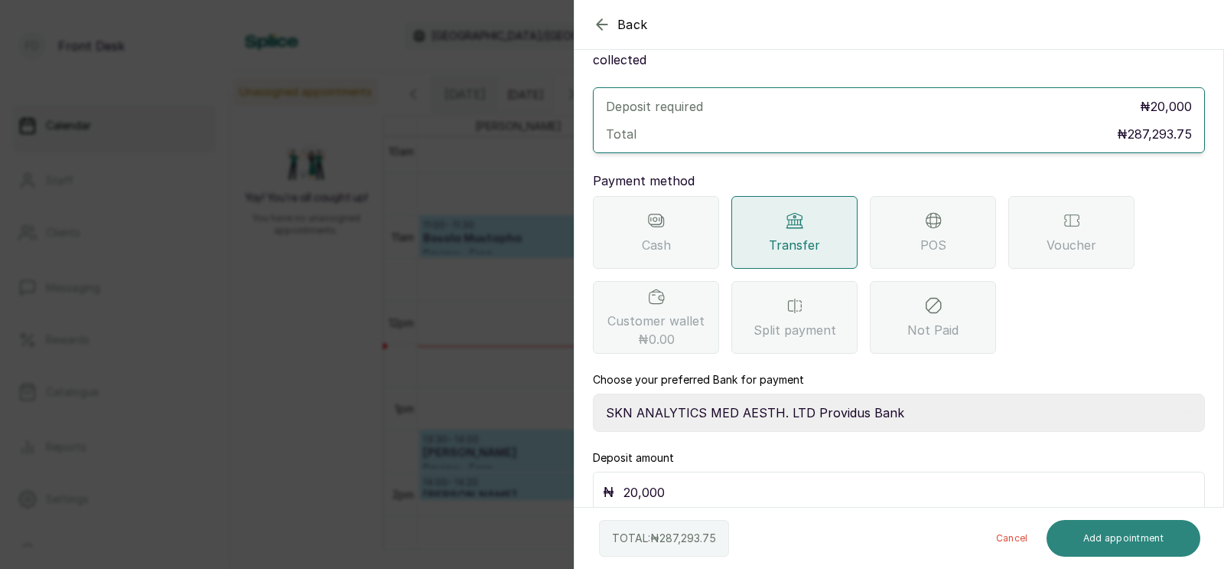
click at [1100, 538] on button "Add appointment" at bounding box center [1124, 538] width 155 height 37
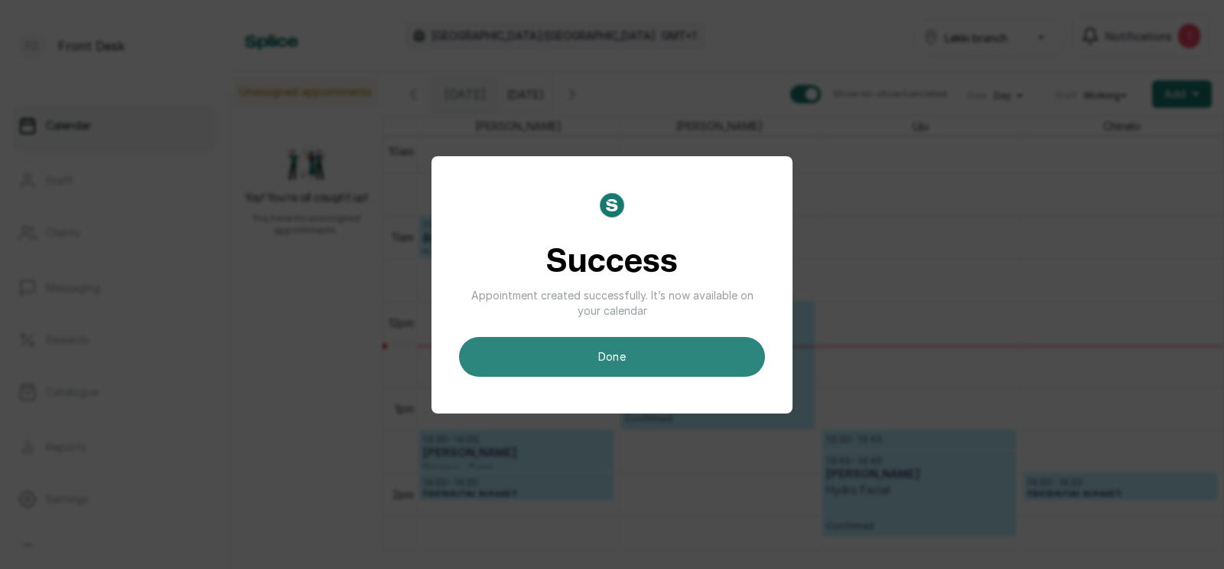
click at [670, 357] on button "done" at bounding box center [612, 357] width 306 height 40
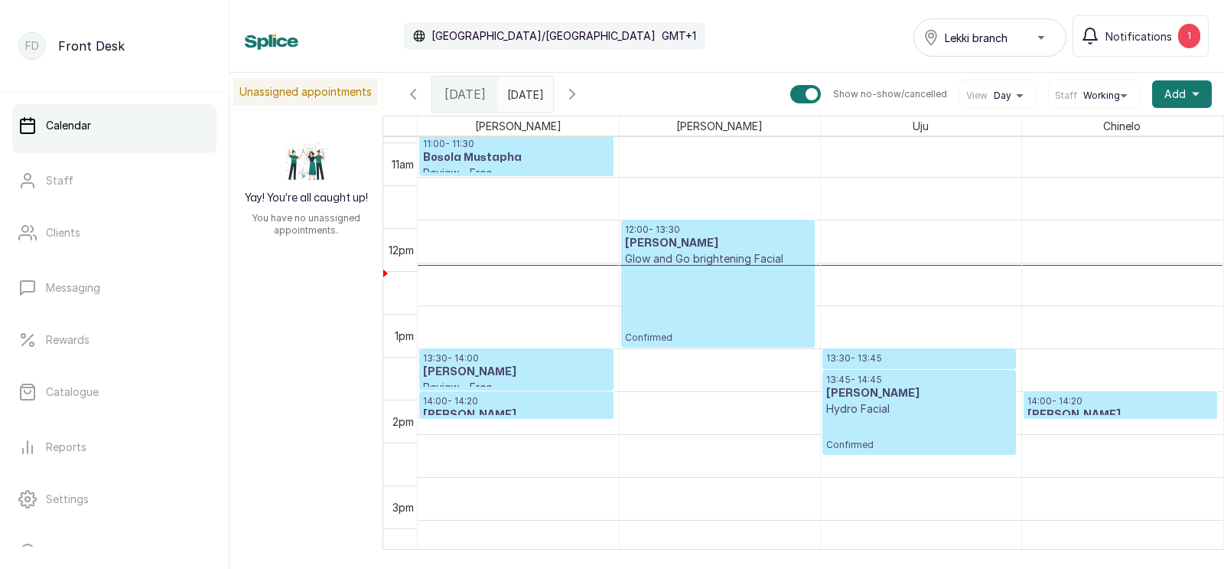
scroll to position [946, 0]
click at [865, 354] on p "13:30 - 13:45" at bounding box center [919, 358] width 186 height 12
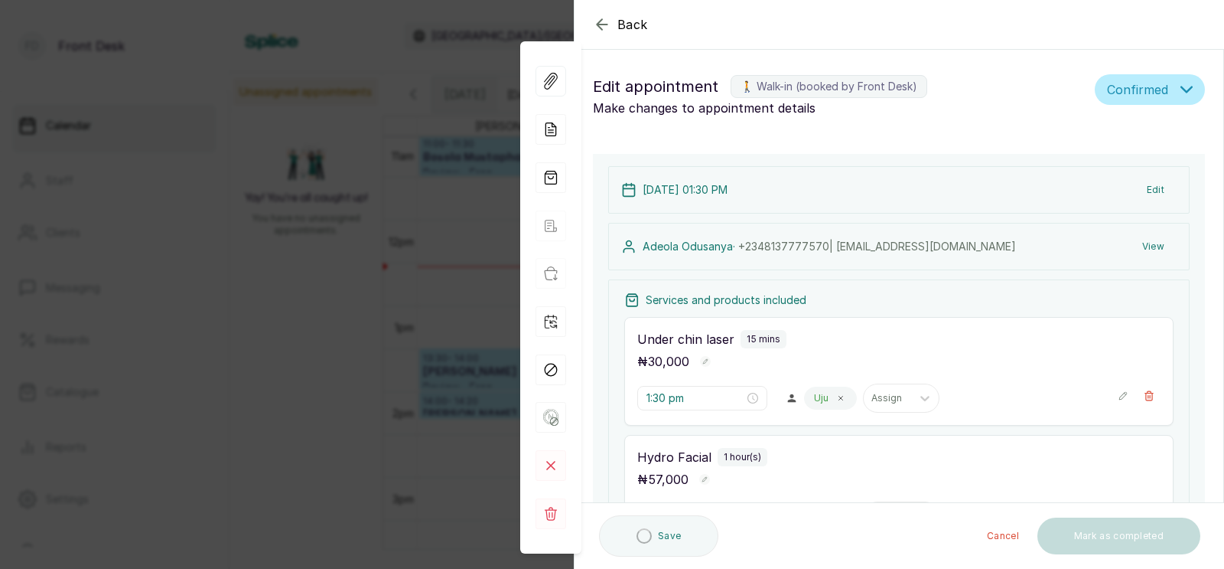
click at [433, 321] on div "Back Appointment Details Edit appointment 🚶 Walk-in (booked by Front Desk) Make…" at bounding box center [612, 284] width 1224 height 569
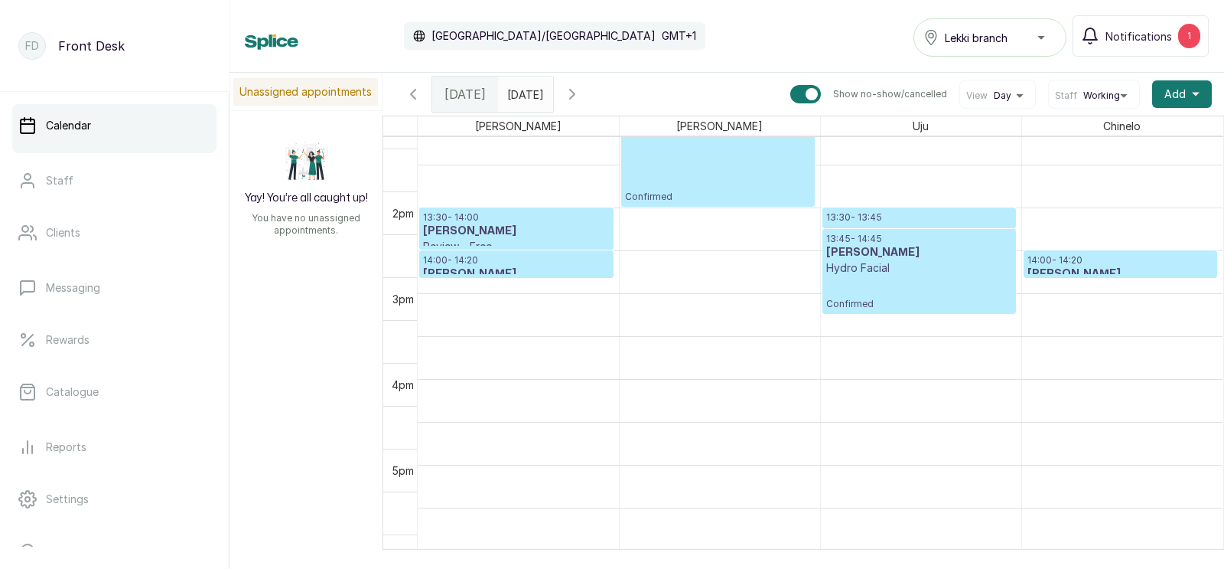
scroll to position [1048, 0]
